Goal: Task Accomplishment & Management: Manage account settings

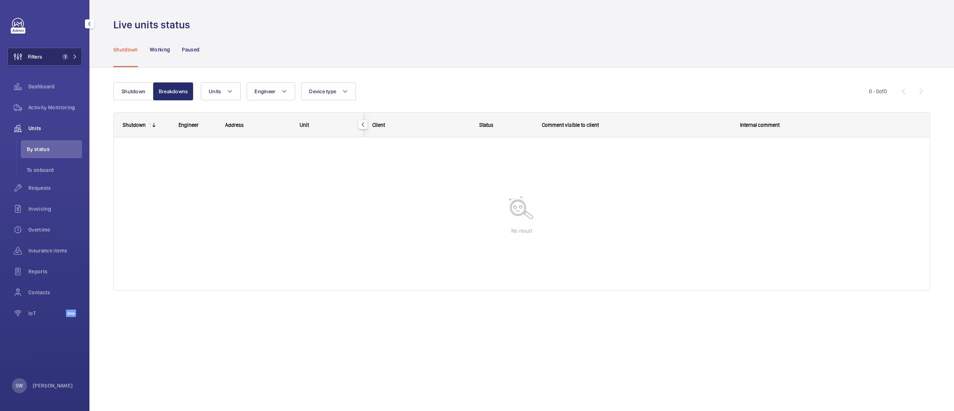
click at [53, 56] on button "Filters 1" at bounding box center [44, 57] width 75 height 18
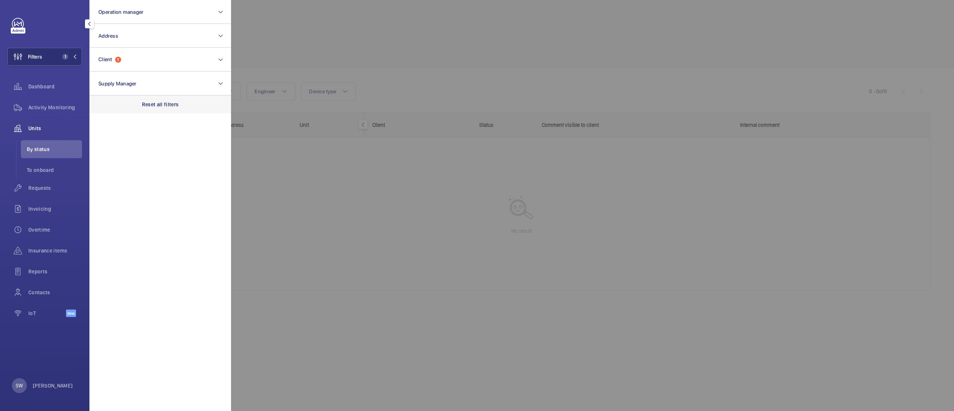
click at [170, 102] on p "Reset all filters" at bounding box center [160, 104] width 37 height 7
drag, startPoint x: 133, startPoint y: 49, endPoint x: 137, endPoint y: 57, distance: 9.3
click at [133, 50] on button "Client" at bounding box center [160, 60] width 142 height 24
type input "stoop"
click at [142, 110] on span "CBRE GWS UK - The Stoop (Harlequins Rugby)" at bounding box center [161, 107] width 102 height 7
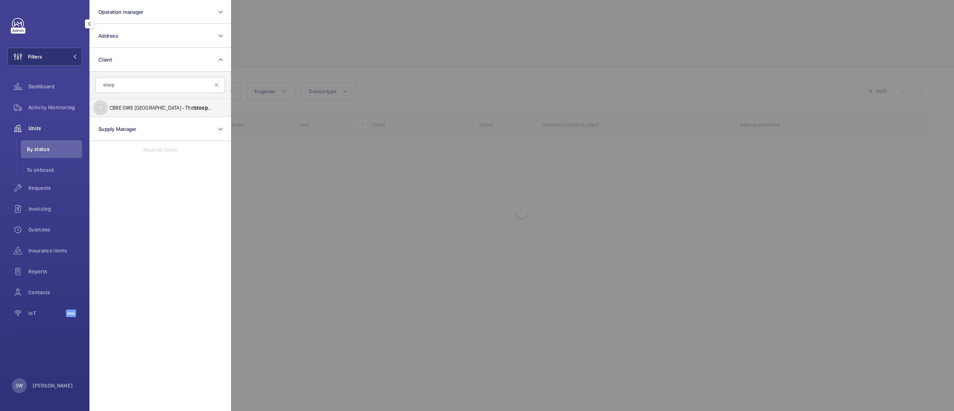
click at [108, 110] on input "CBRE GWS UK - The Stoop (Harlequins Rugby)" at bounding box center [100, 107] width 15 height 15
checkbox input "true"
click at [413, 73] on div at bounding box center [708, 205] width 954 height 411
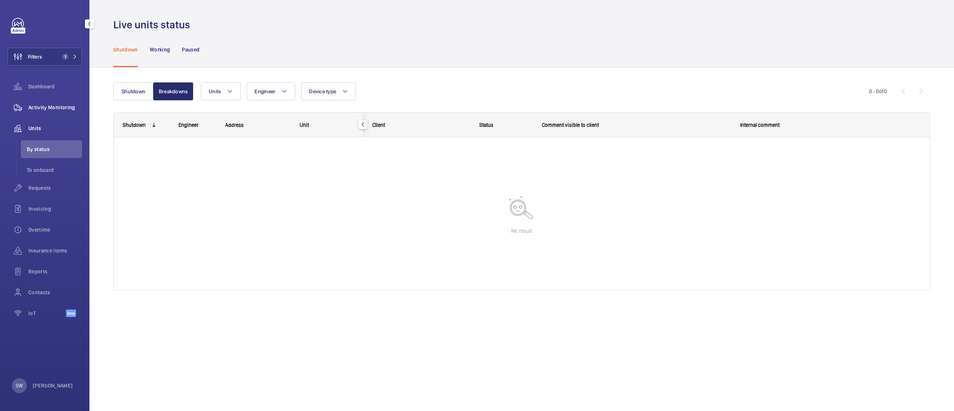
click at [51, 110] on span "Activity Monitoring" at bounding box center [55, 107] width 54 height 7
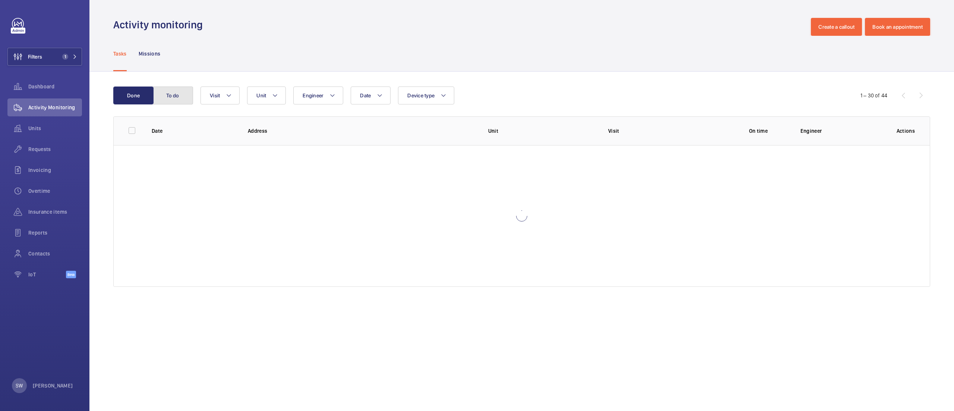
click at [174, 91] on button "To do" at bounding box center [173, 95] width 40 height 18
